Goal: Task Accomplishment & Management: Use online tool/utility

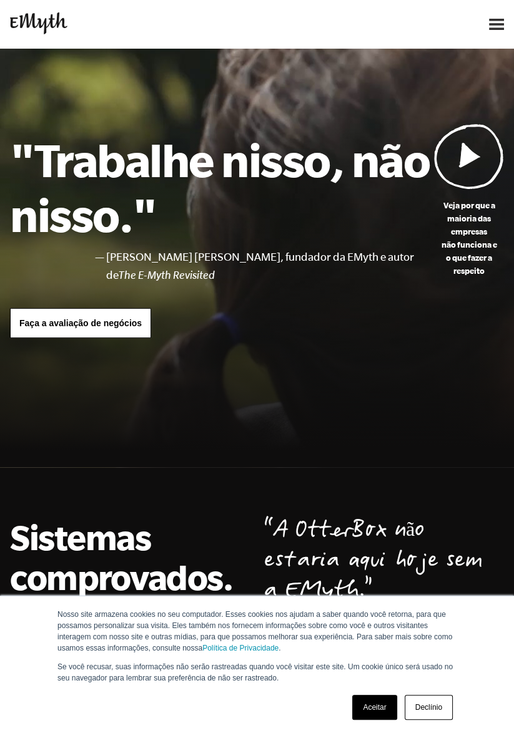
click at [388, 717] on link "Aceitar" at bounding box center [374, 707] width 44 height 25
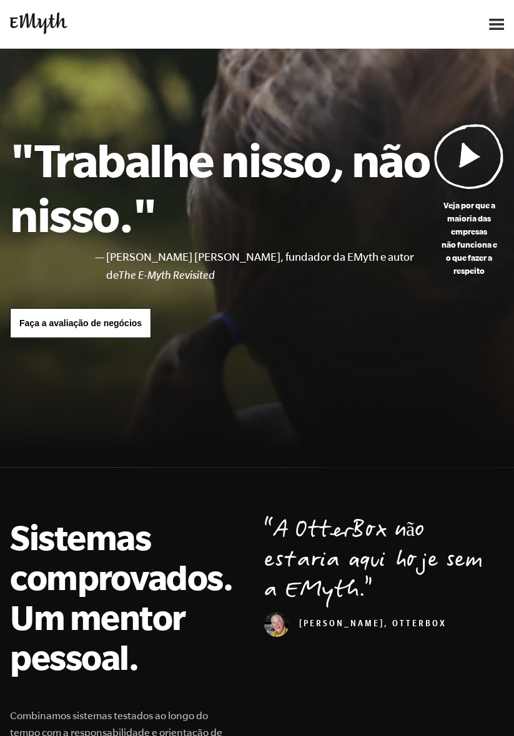
click at [490, 22] on img at bounding box center [496, 24] width 15 height 11
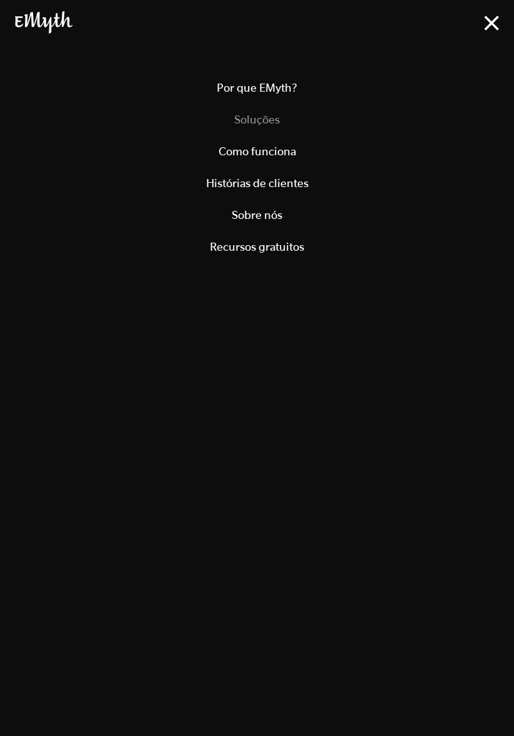
click at [285, 127] on link "Soluções" at bounding box center [257, 120] width 484 height 32
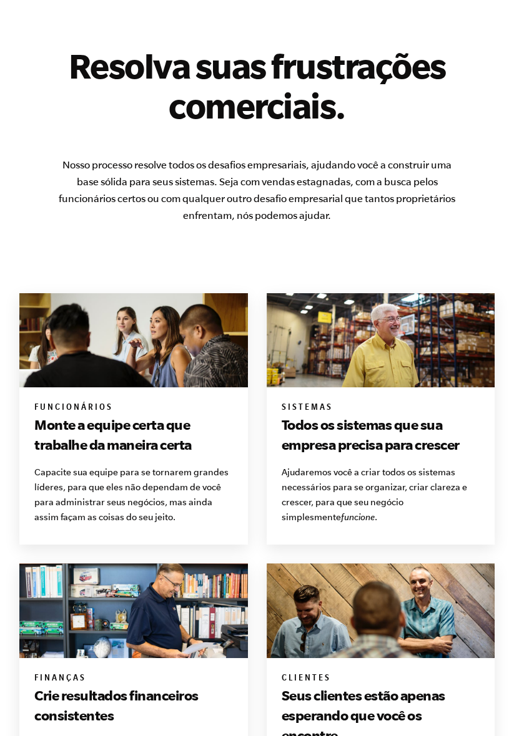
scroll to position [981, 0]
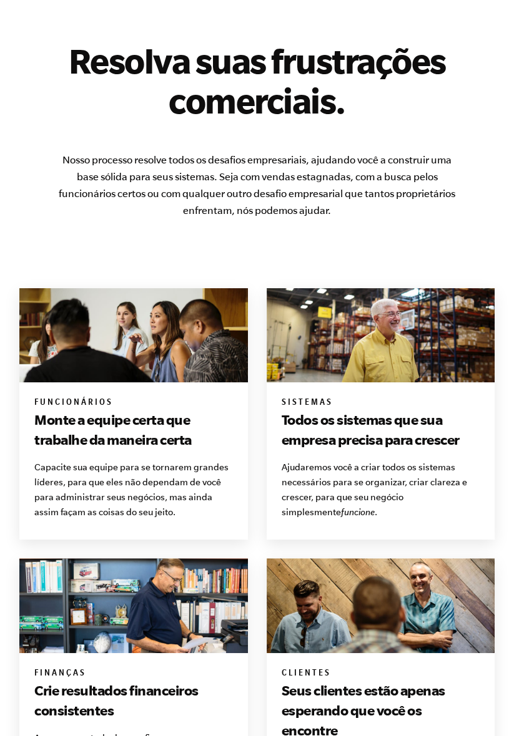
click at [436, 447] on font "Todos os sistemas que sua empresa precisa para crescer" at bounding box center [370, 430] width 178 height 36
click at [427, 383] on img at bounding box center [380, 335] width 228 height 94
click at [337, 383] on img at bounding box center [380, 335] width 228 height 94
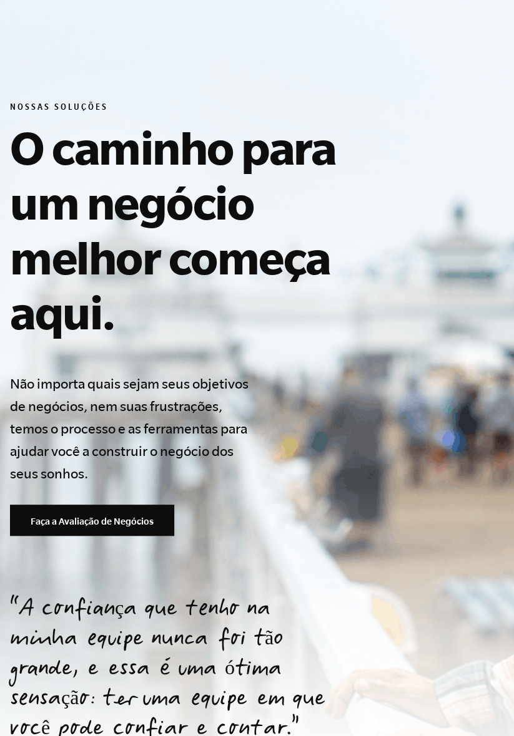
scroll to position [0, 0]
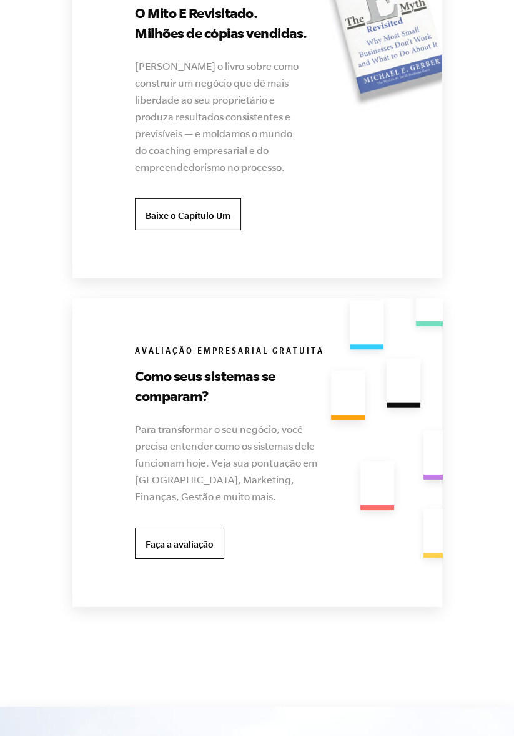
scroll to position [3056, 0]
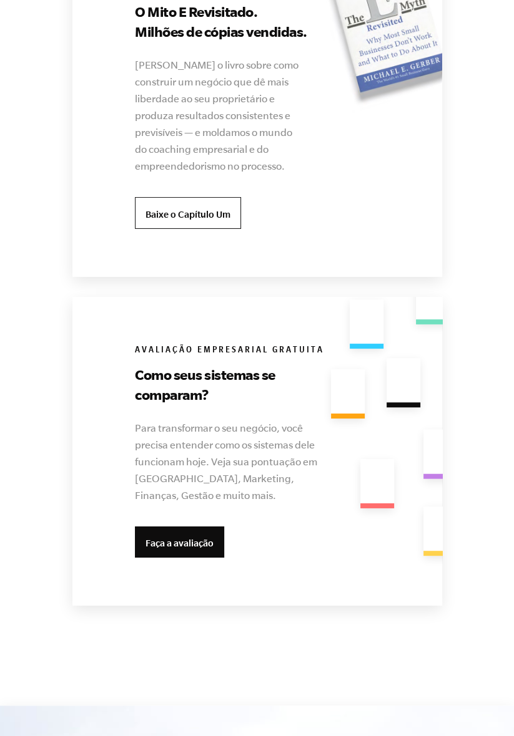
click at [205, 549] on font "Faça a avaliação" at bounding box center [179, 543] width 68 height 11
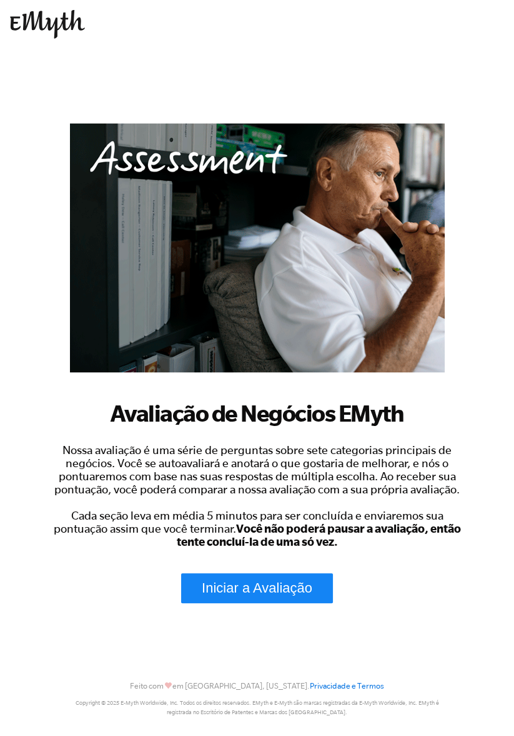
click at [307, 580] on font "Iniciar a Avaliação" at bounding box center [257, 588] width 110 height 16
